Goal: Use online tool/utility: Utilize a website feature to perform a specific function

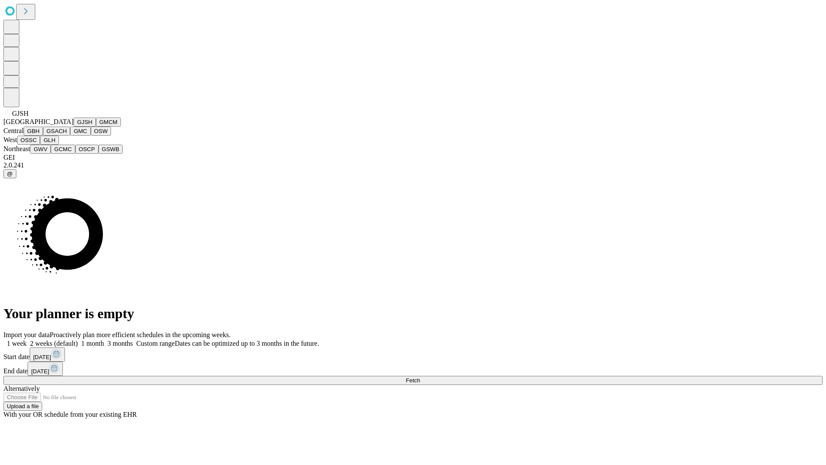
click at [74, 127] on button "GJSH" at bounding box center [85, 121] width 22 height 9
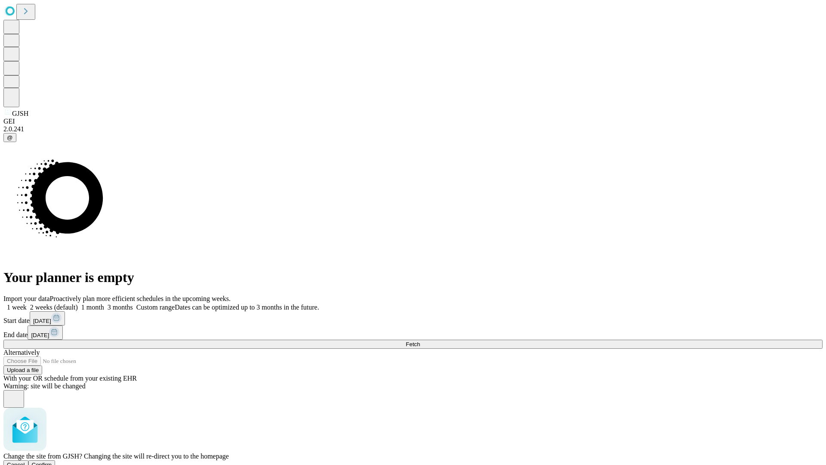
click at [52, 461] on span "Confirm" at bounding box center [42, 464] width 20 height 6
click at [78, 303] on label "2 weeks (default)" at bounding box center [52, 306] width 51 height 7
click at [420, 341] on span "Fetch" at bounding box center [413, 344] width 14 height 6
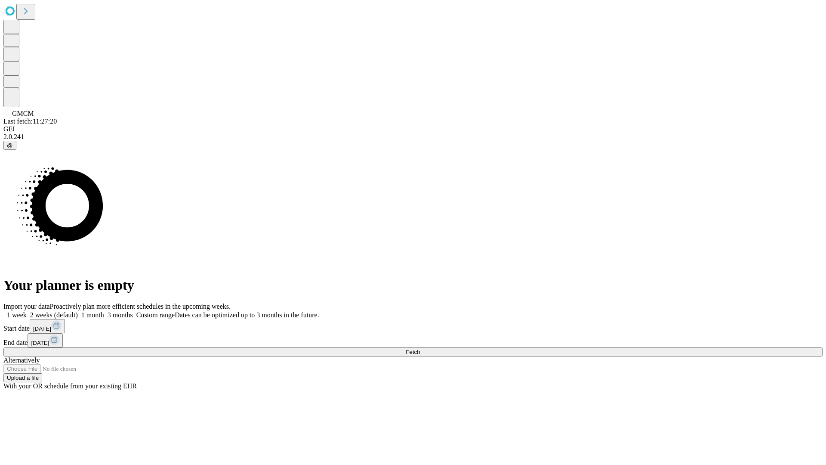
click at [78, 311] on label "2 weeks (default)" at bounding box center [52, 314] width 51 height 7
click at [420, 349] on span "Fetch" at bounding box center [413, 352] width 14 height 6
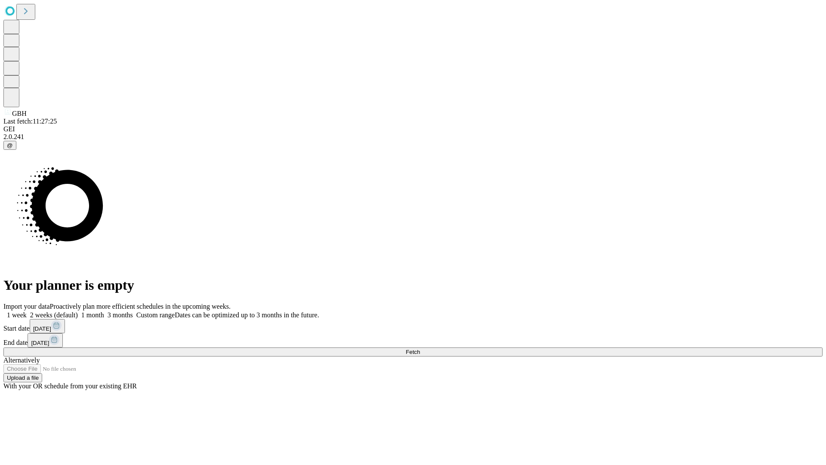
click at [78, 311] on label "2 weeks (default)" at bounding box center [52, 314] width 51 height 7
click at [420, 349] on span "Fetch" at bounding box center [413, 352] width 14 height 6
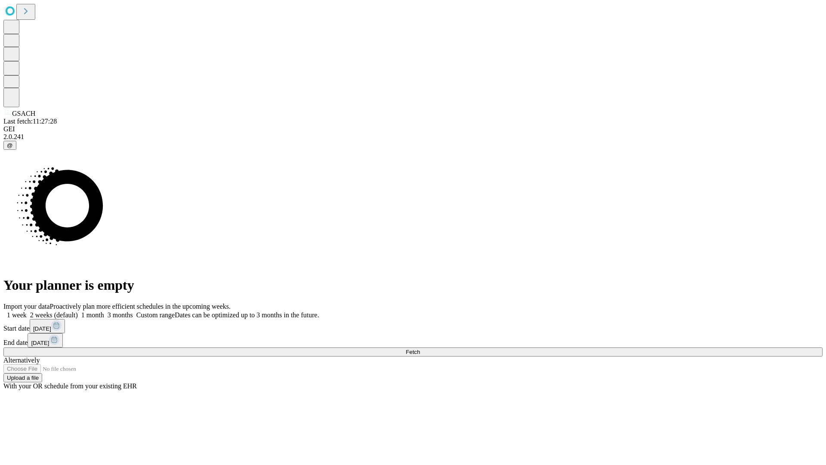
click at [78, 311] on label "2 weeks (default)" at bounding box center [52, 314] width 51 height 7
click at [420, 349] on span "Fetch" at bounding box center [413, 352] width 14 height 6
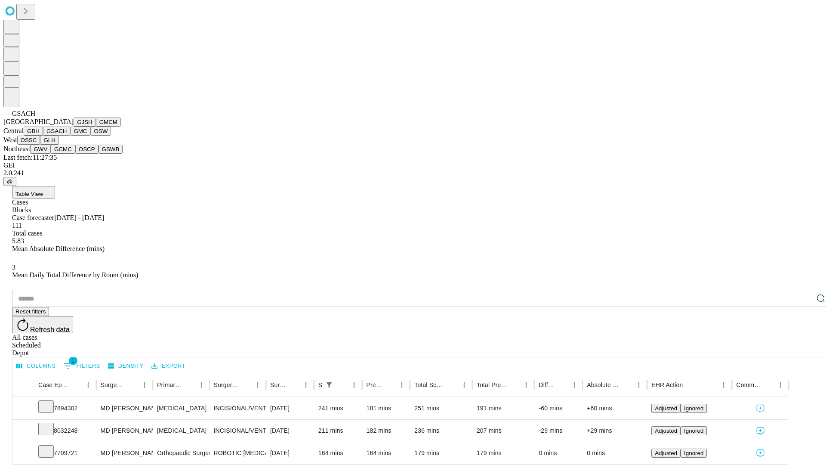
click at [70, 136] on button "GMC" at bounding box center [80, 131] width 20 height 9
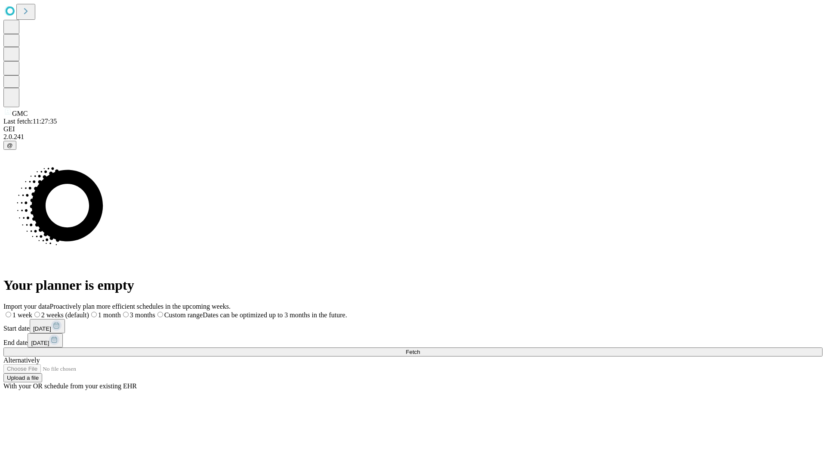
click at [89, 311] on label "2 weeks (default)" at bounding box center [60, 314] width 57 height 7
click at [420, 349] on span "Fetch" at bounding box center [413, 352] width 14 height 6
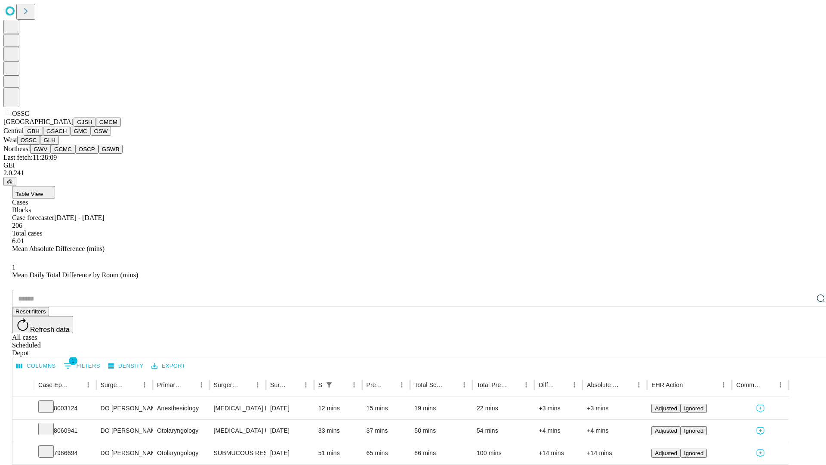
click at [59, 145] on button "GLH" at bounding box center [49, 140] width 19 height 9
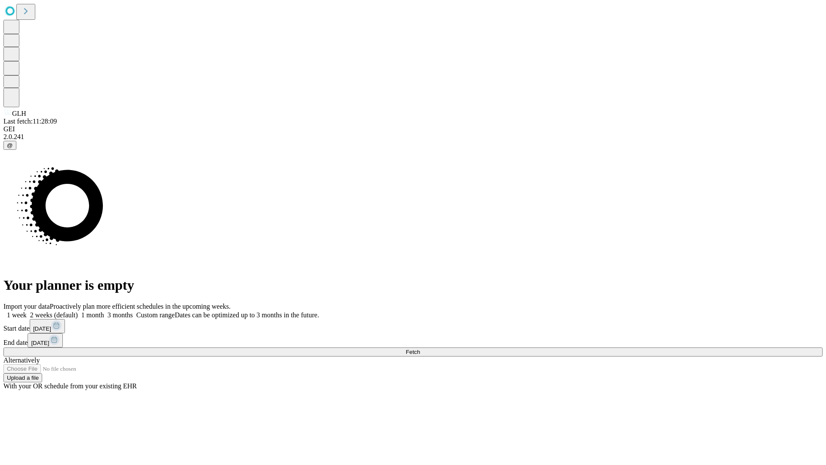
click at [78, 311] on label "2 weeks (default)" at bounding box center [52, 314] width 51 height 7
click at [420, 349] on span "Fetch" at bounding box center [413, 352] width 14 height 6
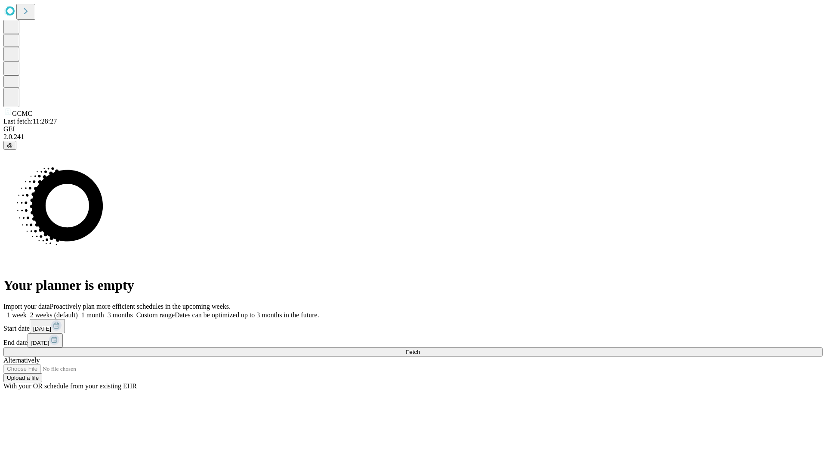
click at [78, 311] on label "2 weeks (default)" at bounding box center [52, 314] width 51 height 7
click at [420, 349] on span "Fetch" at bounding box center [413, 352] width 14 height 6
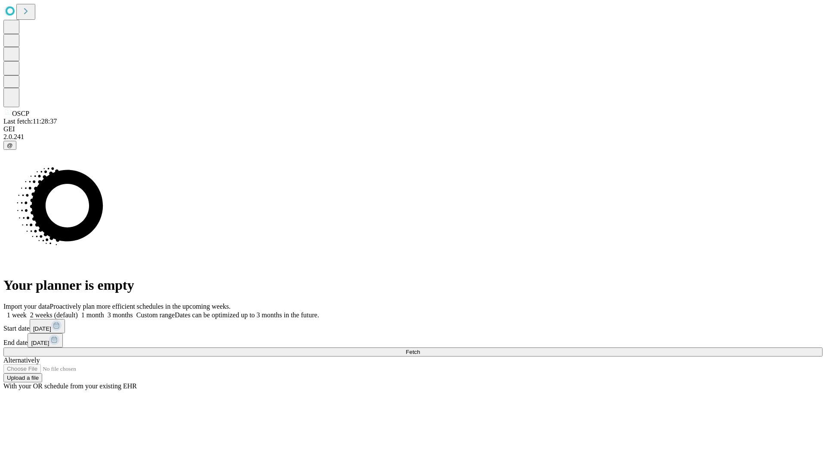
click at [78, 311] on label "2 weeks (default)" at bounding box center [52, 314] width 51 height 7
click at [420, 349] on span "Fetch" at bounding box center [413, 352] width 14 height 6
